Goal: Task Accomplishment & Management: Use online tool/utility

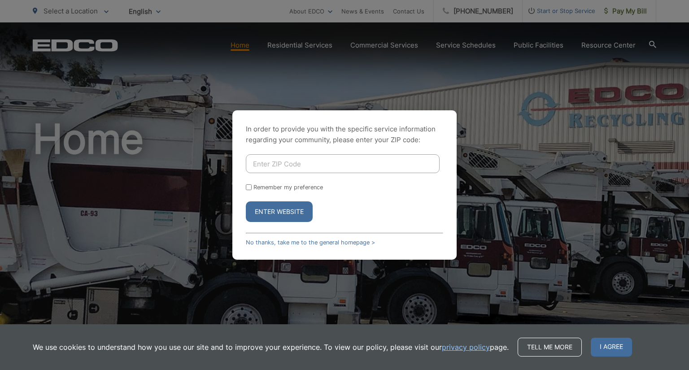
click at [268, 162] on input "Enter ZIP Code" at bounding box center [343, 163] width 194 height 19
click at [272, 164] on input "920023" at bounding box center [343, 163] width 194 height 19
type input "92003"
click at [249, 187] on input "Remember my preference" at bounding box center [249, 187] width 6 height 6
checkbox input "true"
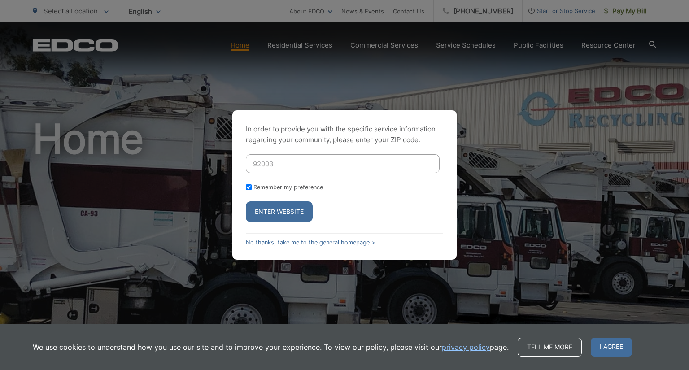
click at [283, 219] on button "Enter Website" at bounding box center [279, 211] width 67 height 21
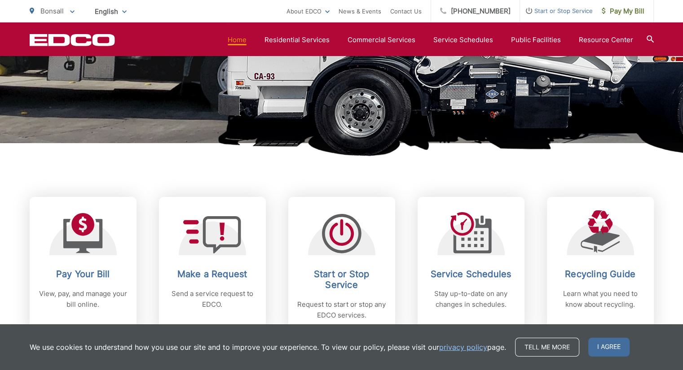
scroll to position [269, 0]
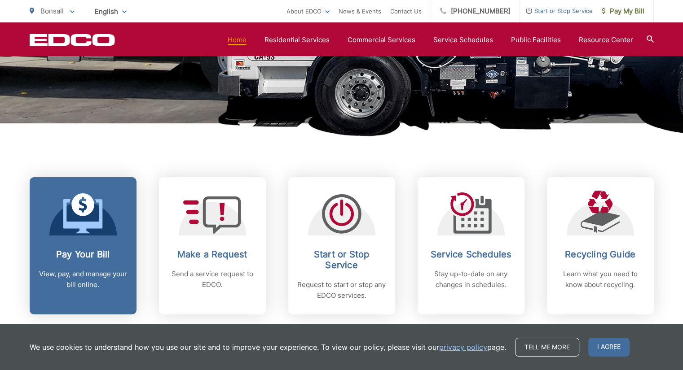
click at [74, 219] on icon at bounding box center [82, 213] width 39 height 40
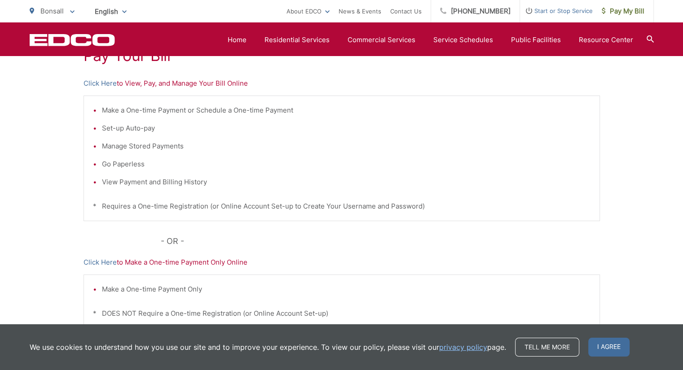
scroll to position [135, 0]
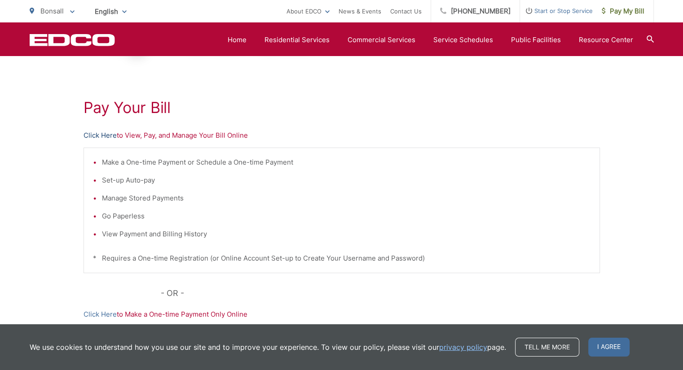
click at [100, 134] on link "Click Here" at bounding box center [99, 135] width 33 height 11
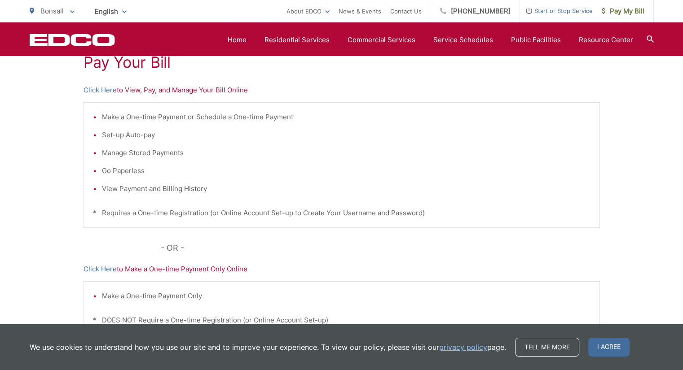
scroll to position [0, 0]
